Goal: Task Accomplishment & Management: Manage account settings

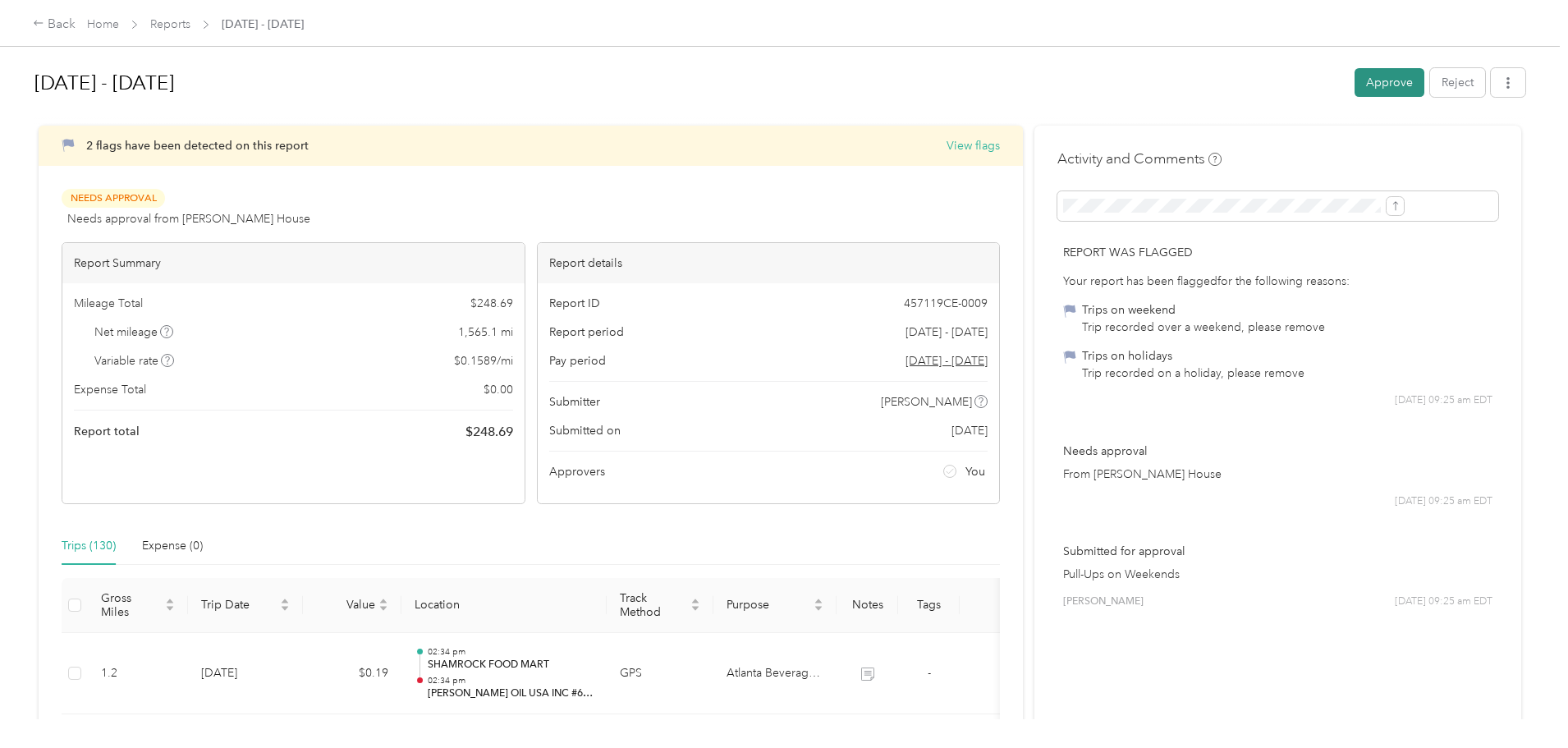
click at [1355, 86] on button "Approve" at bounding box center [1390, 82] width 70 height 28
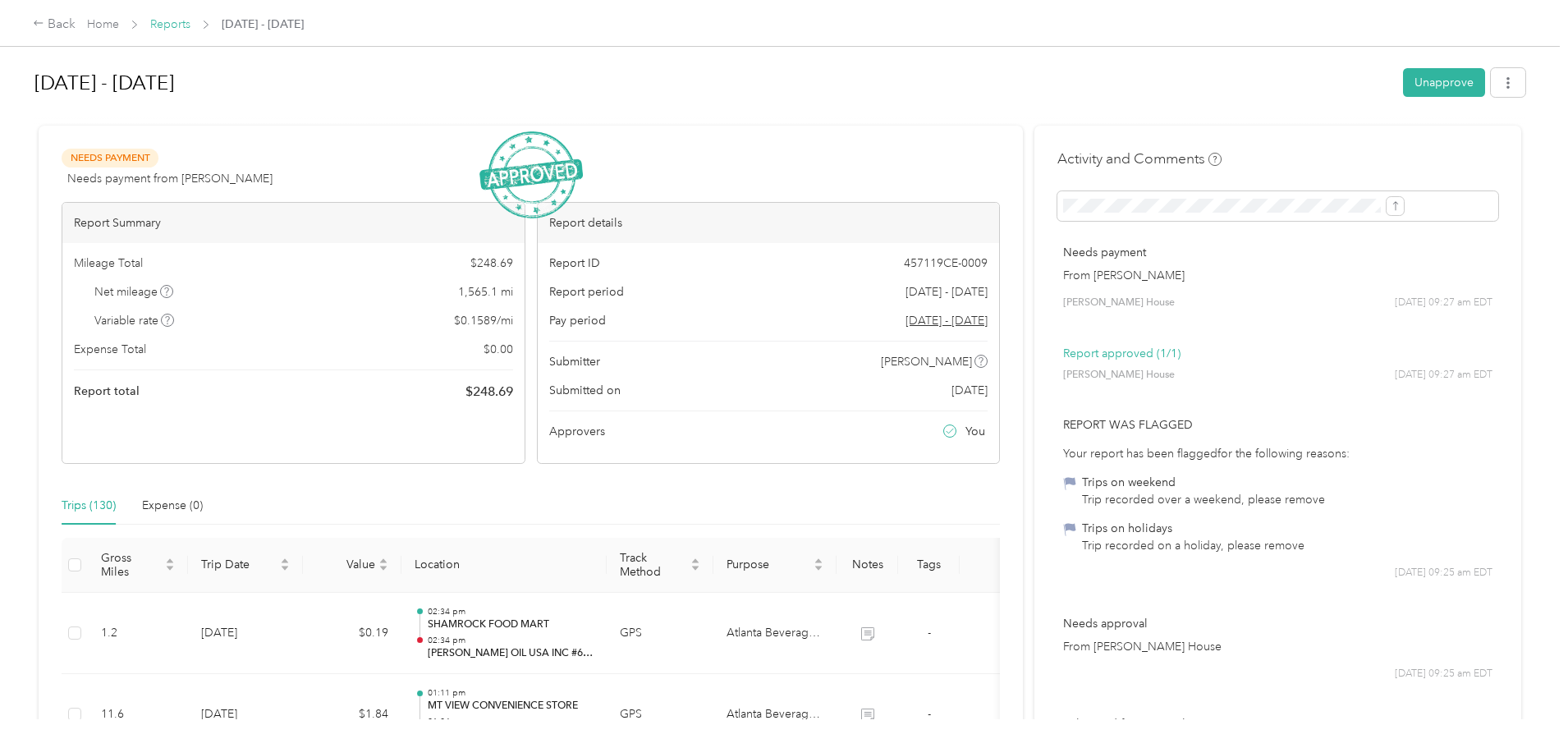
click at [190, 27] on link "Reports" at bounding box center [170, 24] width 41 height 14
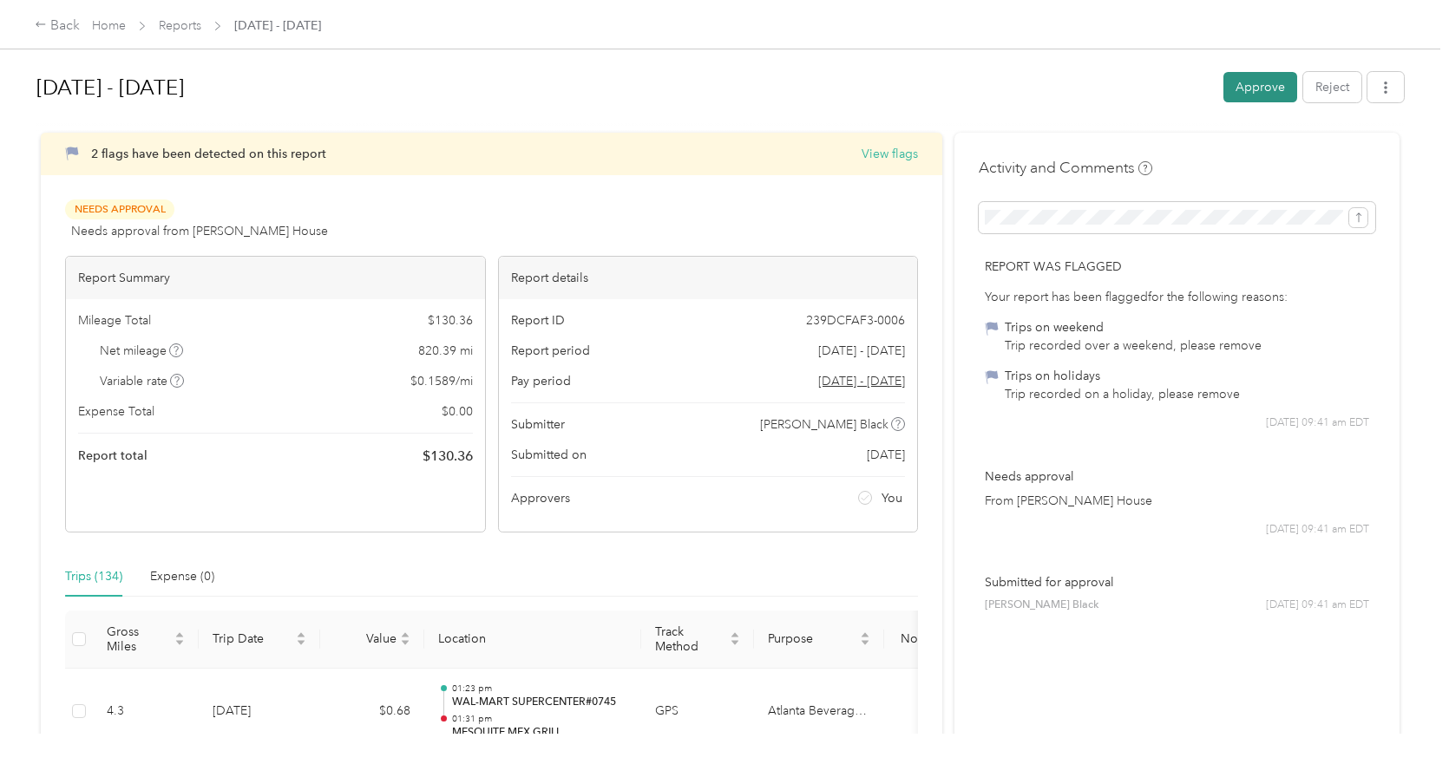
click at [1249, 89] on button "Approve" at bounding box center [1260, 87] width 74 height 30
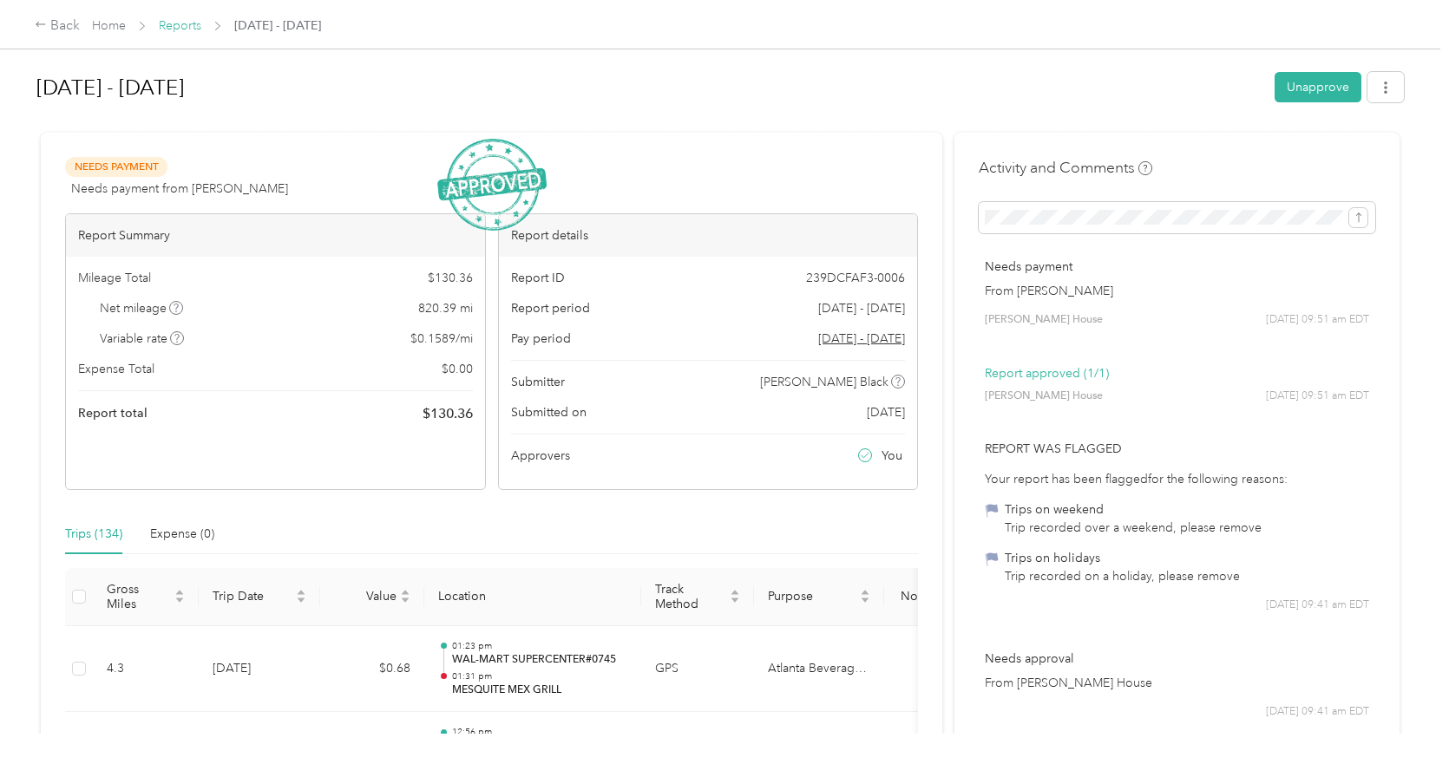
click at [176, 19] on link "Reports" at bounding box center [180, 25] width 43 height 15
